Goal: Task Accomplishment & Management: Complete application form

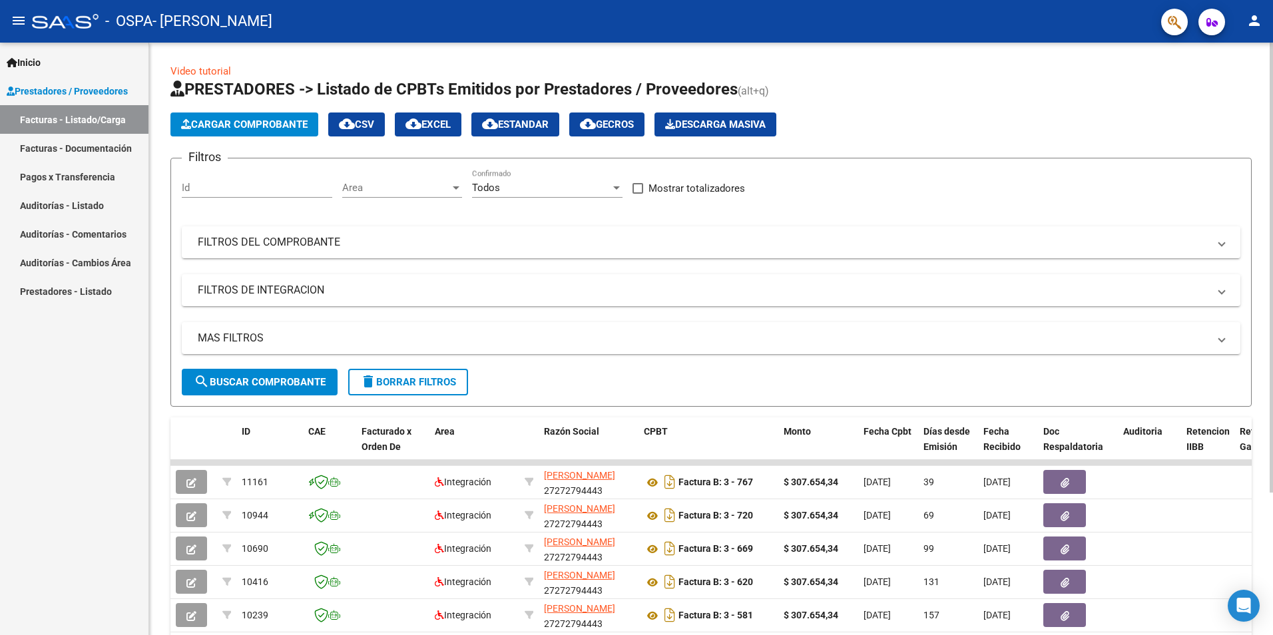
click at [238, 119] on span "Cargar Comprobante" at bounding box center [244, 125] width 127 height 12
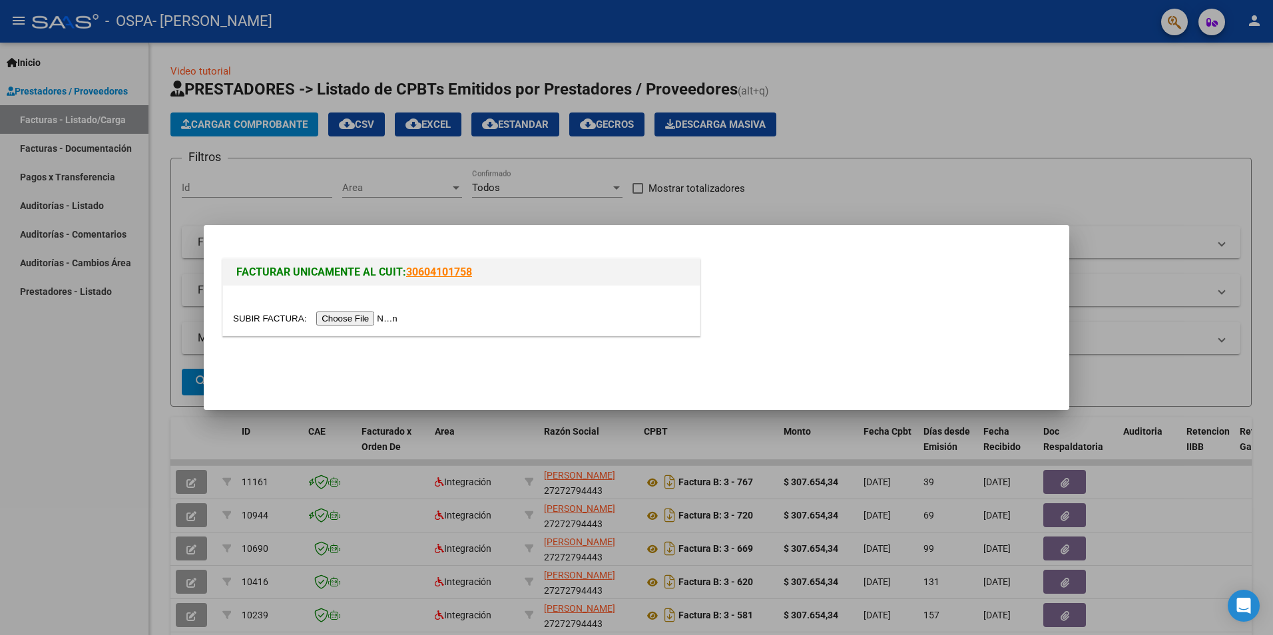
click at [375, 315] on input "file" at bounding box center [317, 319] width 168 height 14
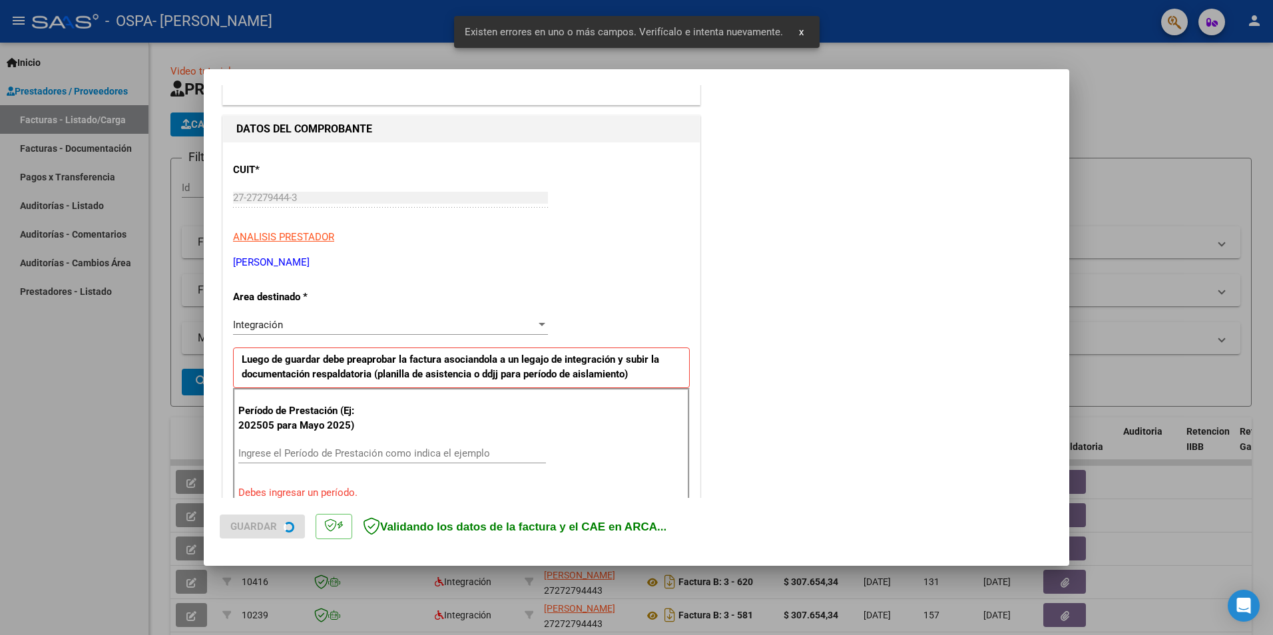
scroll to position [232, 0]
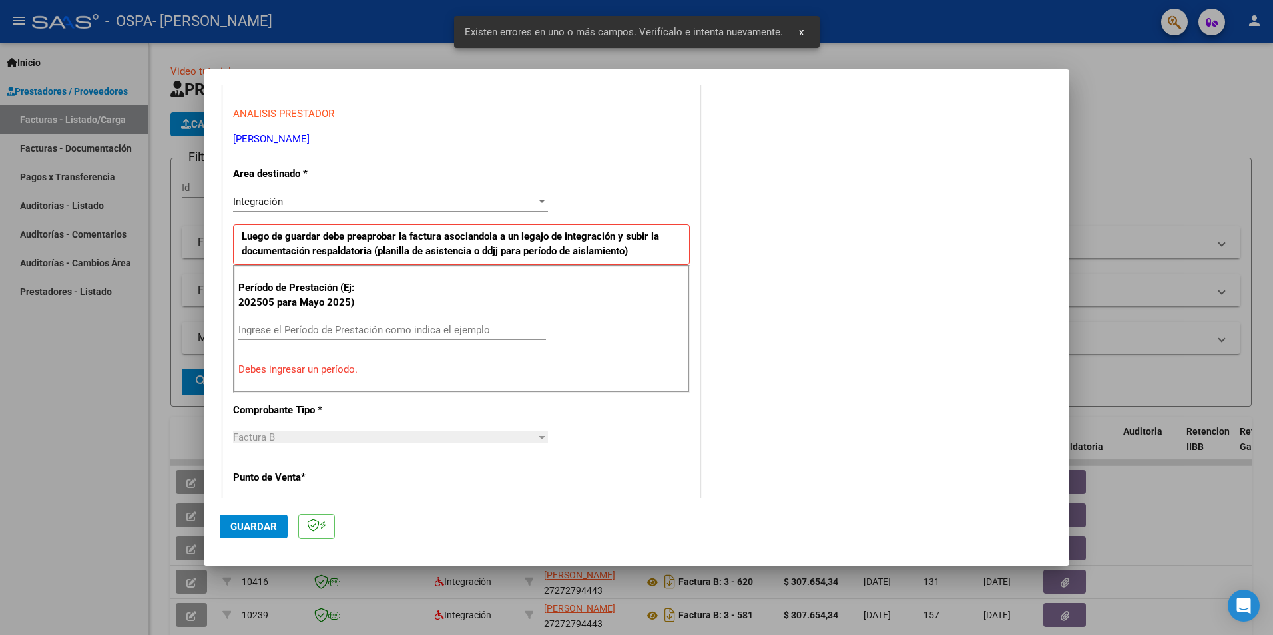
click at [353, 332] on input "Ingrese el Período de Prestación como indica el ejemplo" at bounding box center [392, 330] width 308 height 12
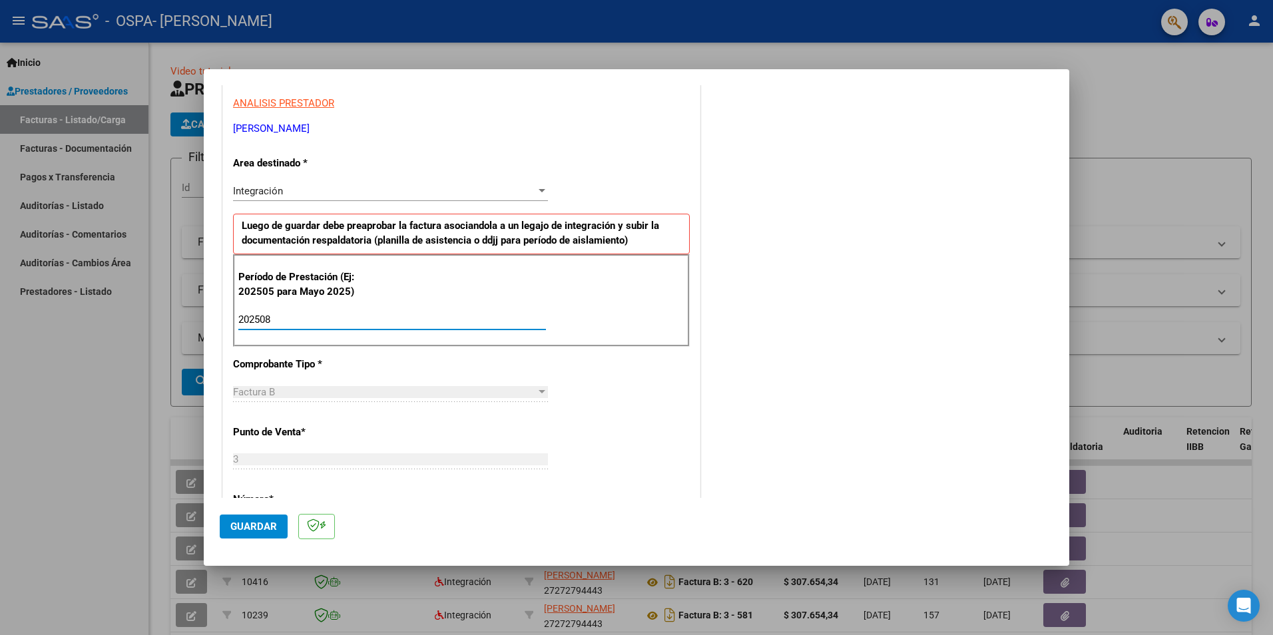
scroll to position [160, 0]
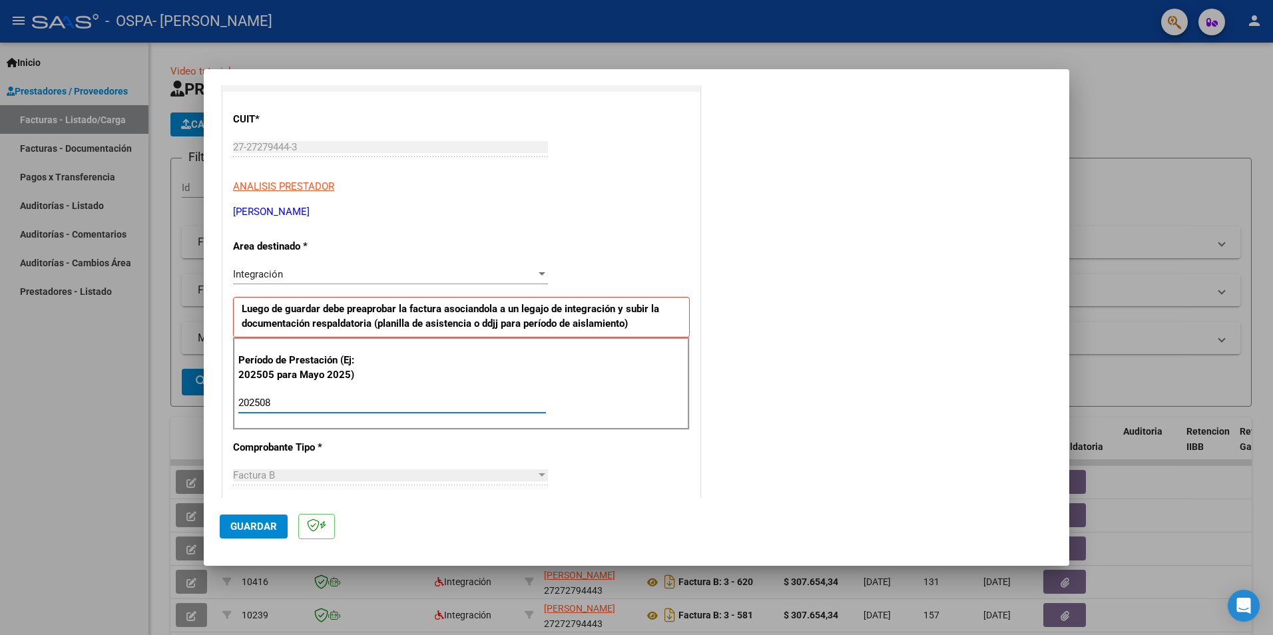
type input "202508"
click at [254, 523] on span "Guardar" at bounding box center [253, 527] width 47 height 12
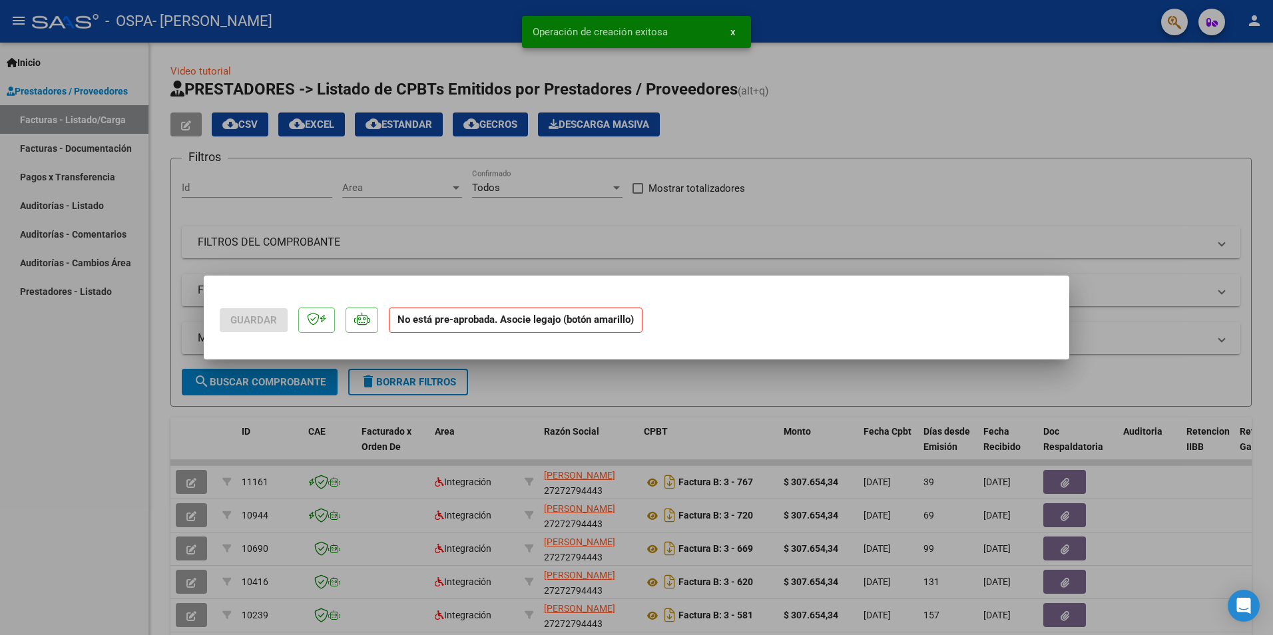
scroll to position [0, 0]
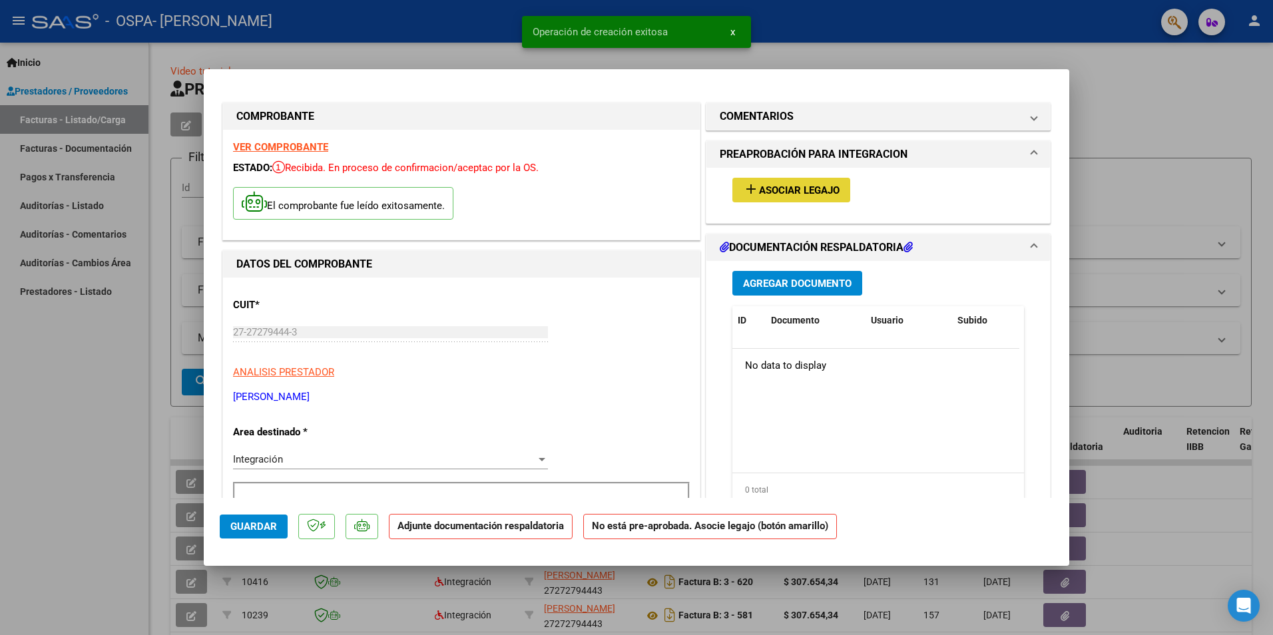
click at [793, 196] on span "Asociar Legajo" at bounding box center [799, 190] width 81 height 12
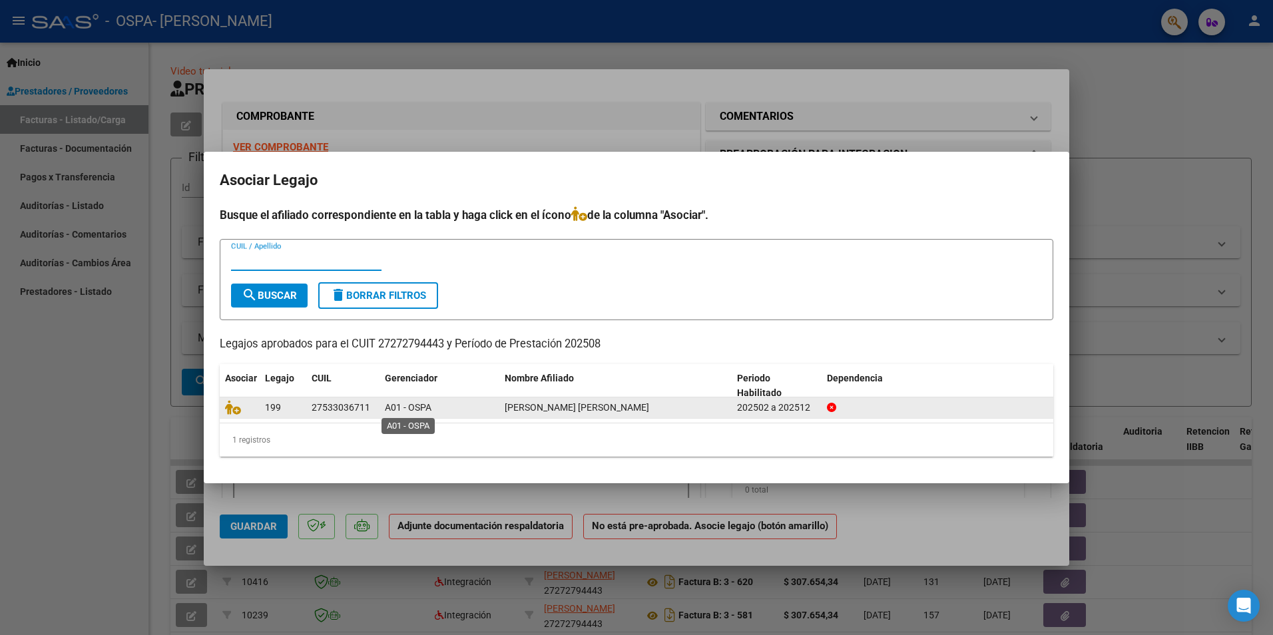
click at [401, 404] on span "A01 - OSPA" at bounding box center [408, 407] width 47 height 11
click at [231, 411] on icon at bounding box center [233, 407] width 16 height 15
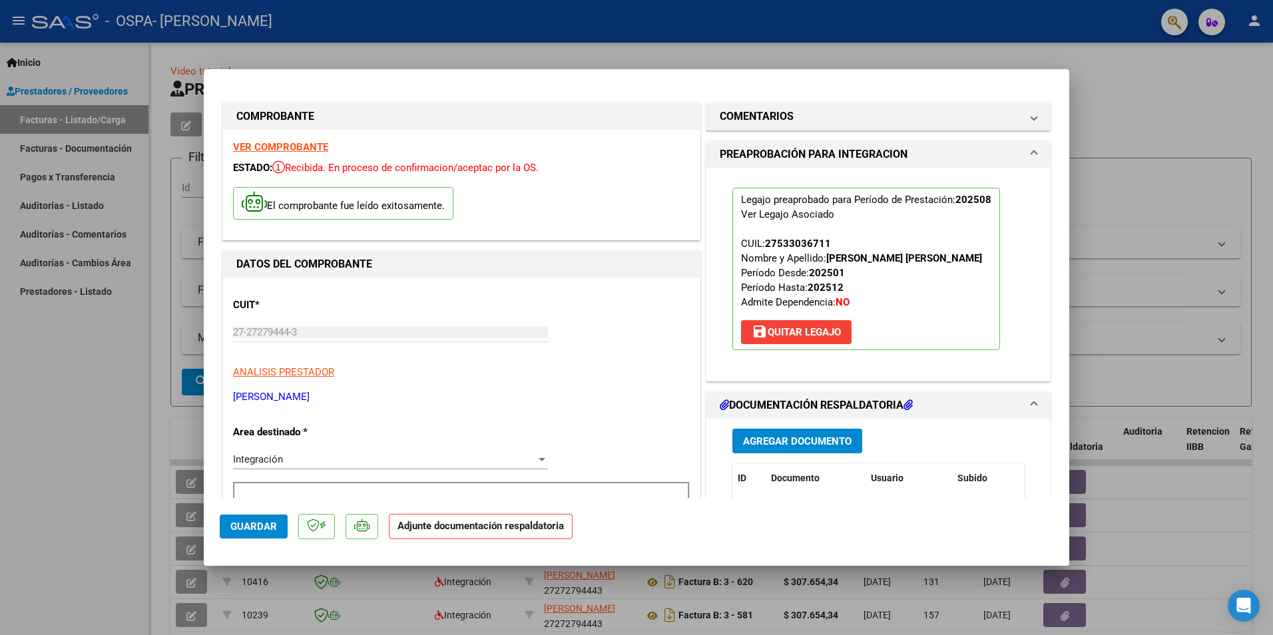
click at [800, 449] on button "Agregar Documento" at bounding box center [797, 441] width 130 height 25
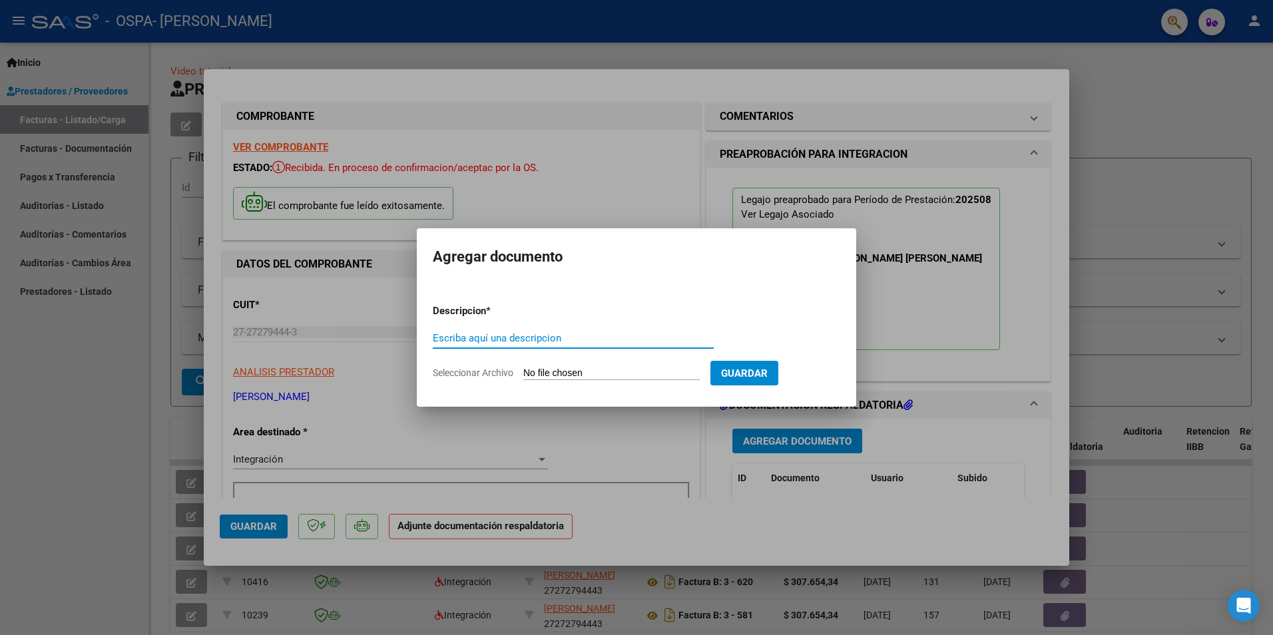
click at [477, 336] on input "Escriba aquí una descripcion" at bounding box center [573, 338] width 281 height 12
type input "planilla de asistencia [PERSON_NAME] [DATE]"
click at [85, 599] on div at bounding box center [636, 317] width 1273 height 635
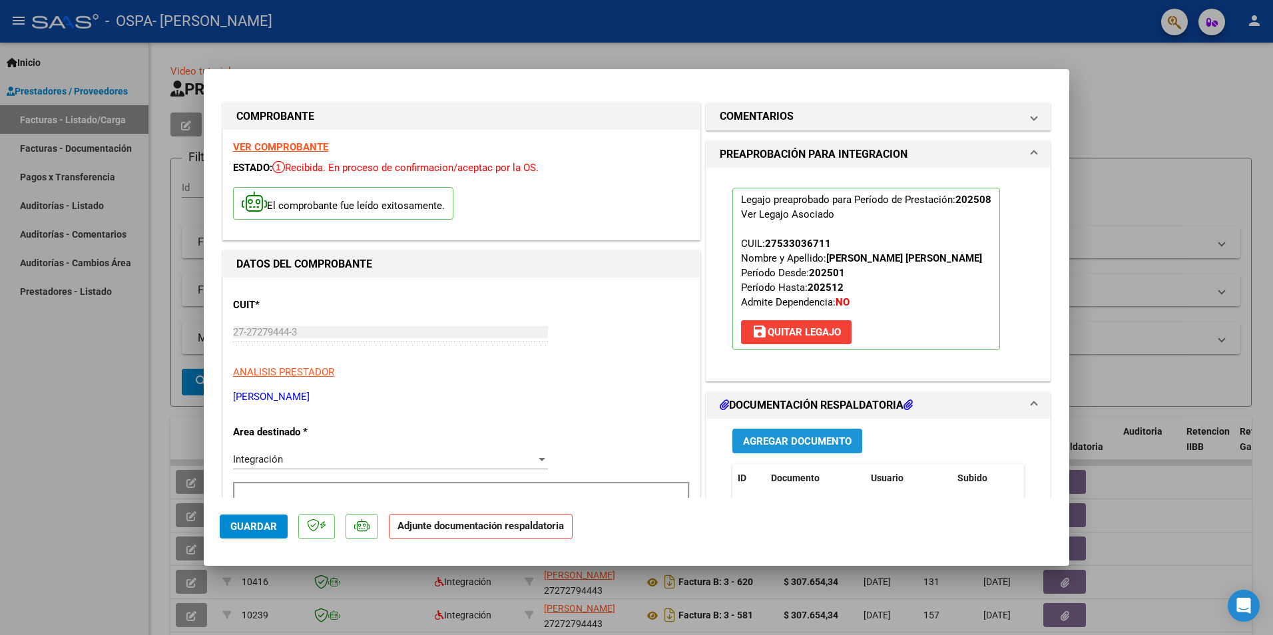
click at [808, 440] on span "Agregar Documento" at bounding box center [797, 441] width 109 height 12
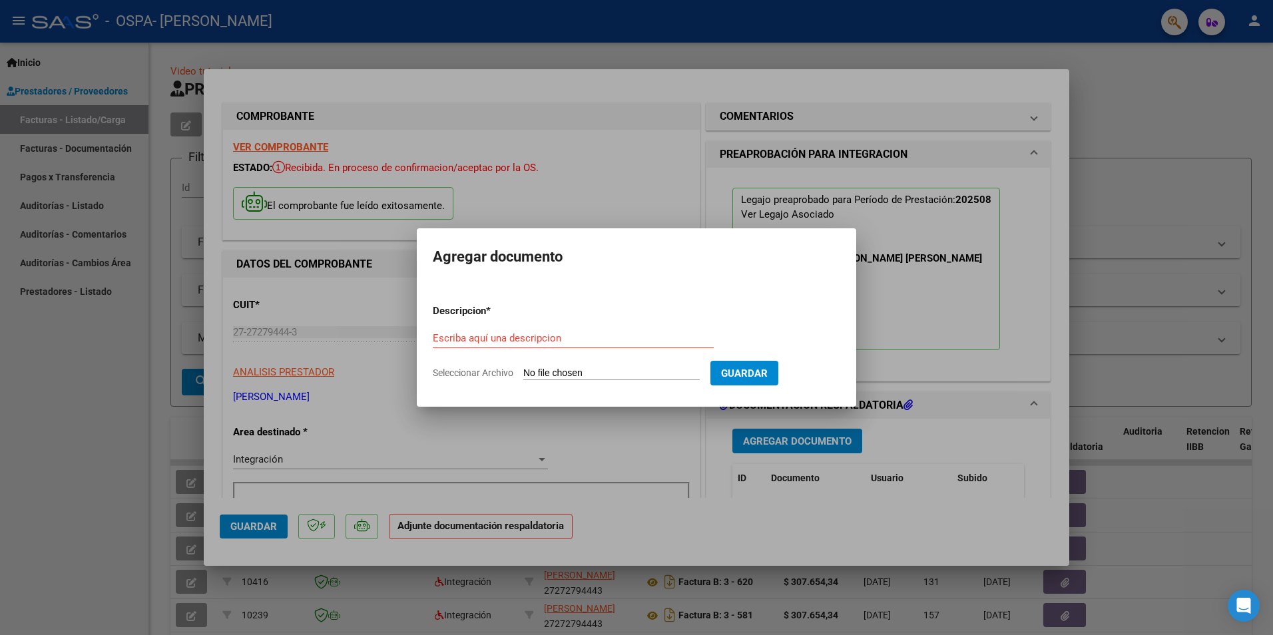
click at [664, 368] on input "Seleccionar Archivo" at bounding box center [611, 374] width 176 height 13
type input "C:\fakepath\planilla [PERSON_NAME] [DATE].pdf"
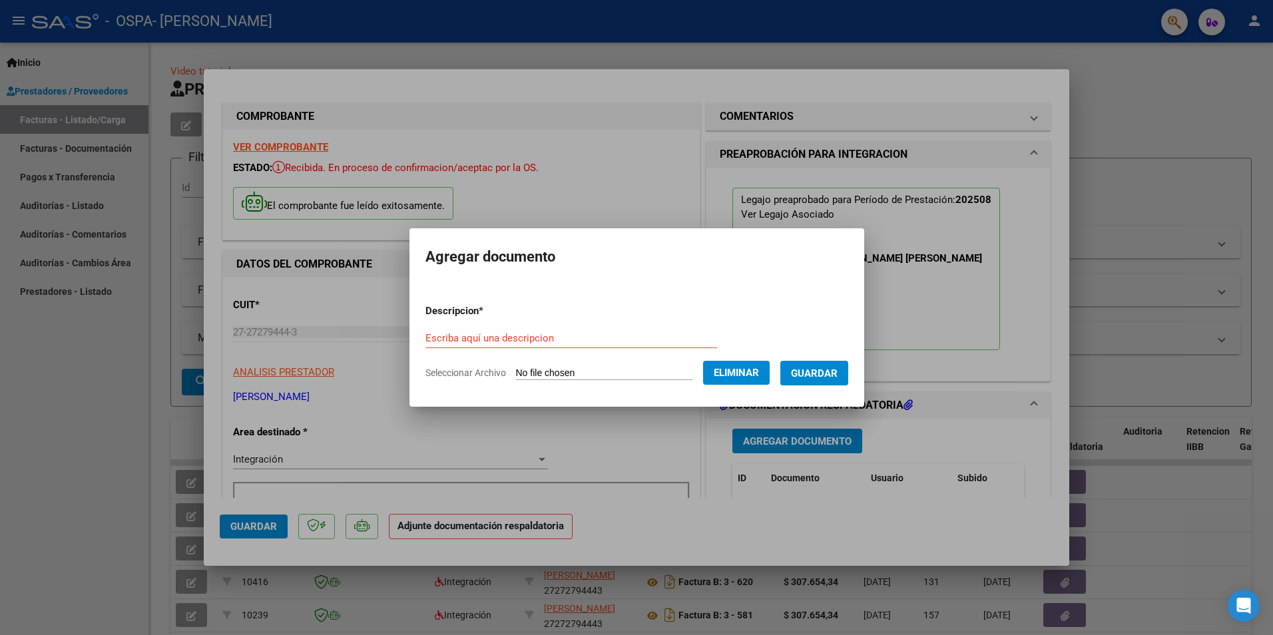
click at [425, 336] on input "Escriba aquí una descripcion" at bounding box center [571, 338] width 292 height 12
type input "planilla asistencia [PERSON_NAME] [DATE]"
click at [827, 376] on span "Guardar" at bounding box center [814, 374] width 47 height 12
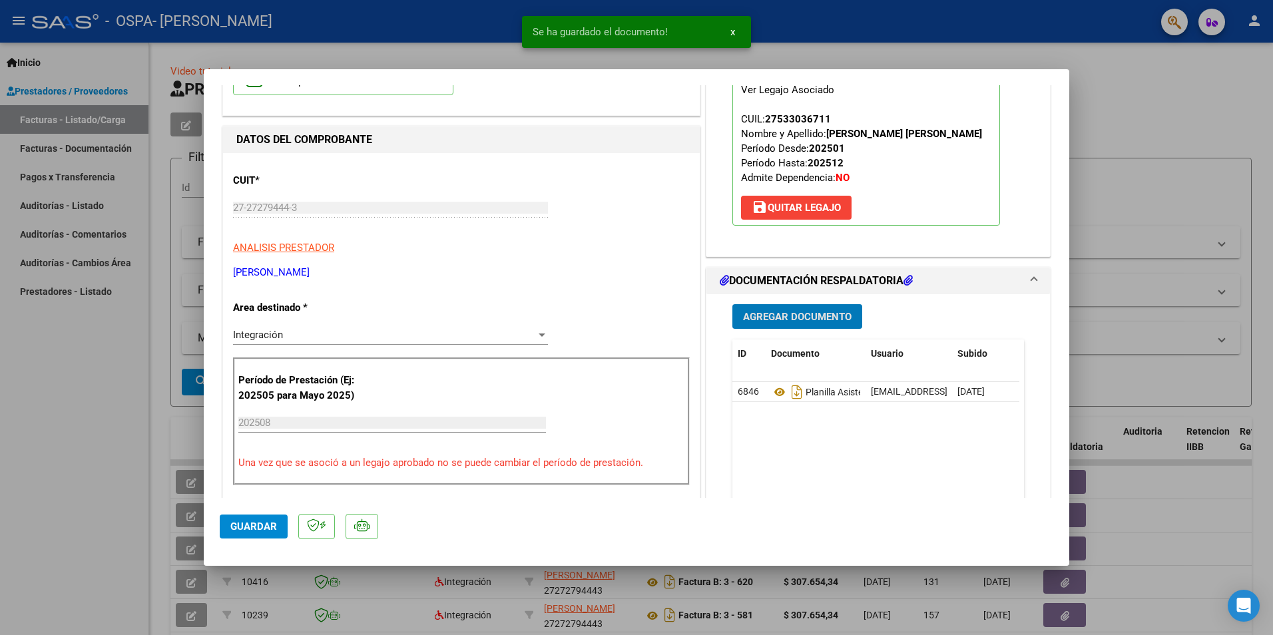
scroll to position [133, 0]
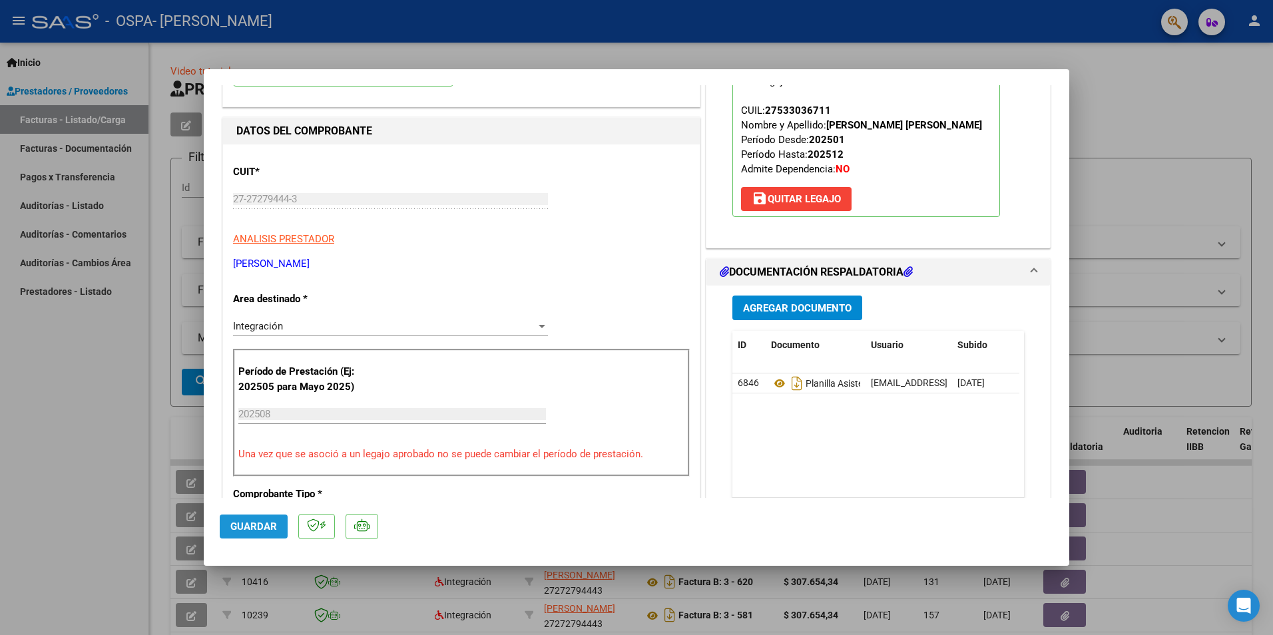
click at [258, 524] on span "Guardar" at bounding box center [253, 527] width 47 height 12
click at [113, 331] on div at bounding box center [636, 317] width 1273 height 635
type input "$ 0,00"
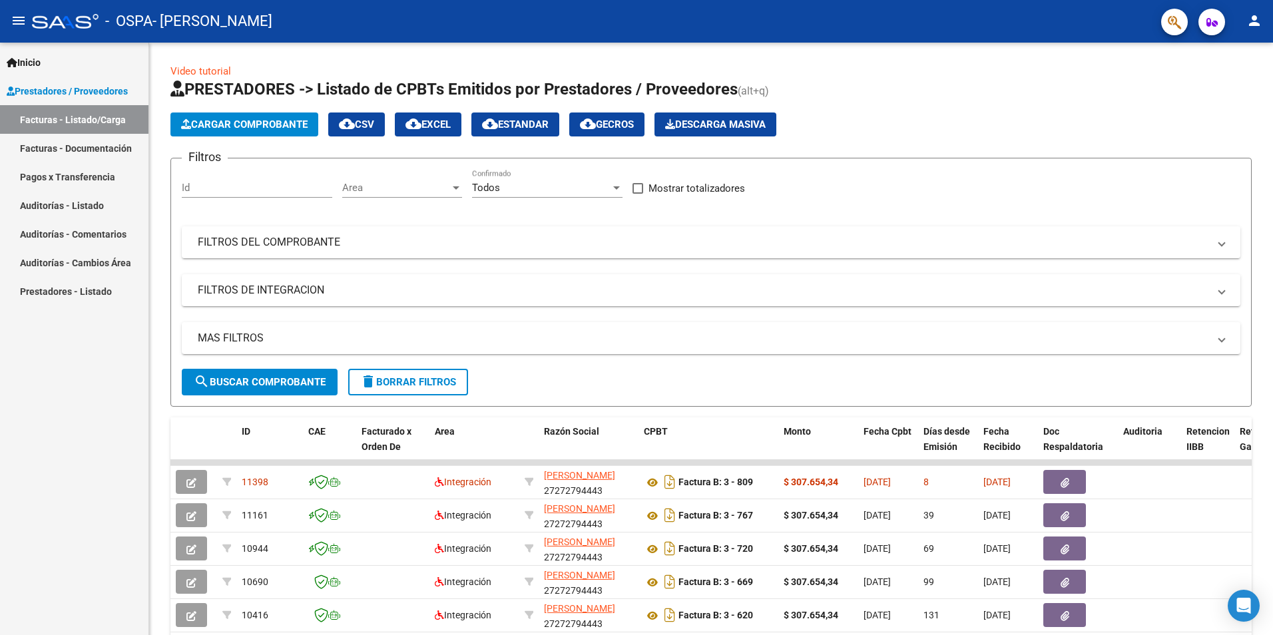
click at [1256, 23] on mat-icon "person" at bounding box center [1254, 21] width 16 height 16
click at [1217, 84] on button "exit_to_app Salir" at bounding box center [1226, 88] width 81 height 32
